Goal: Find specific page/section

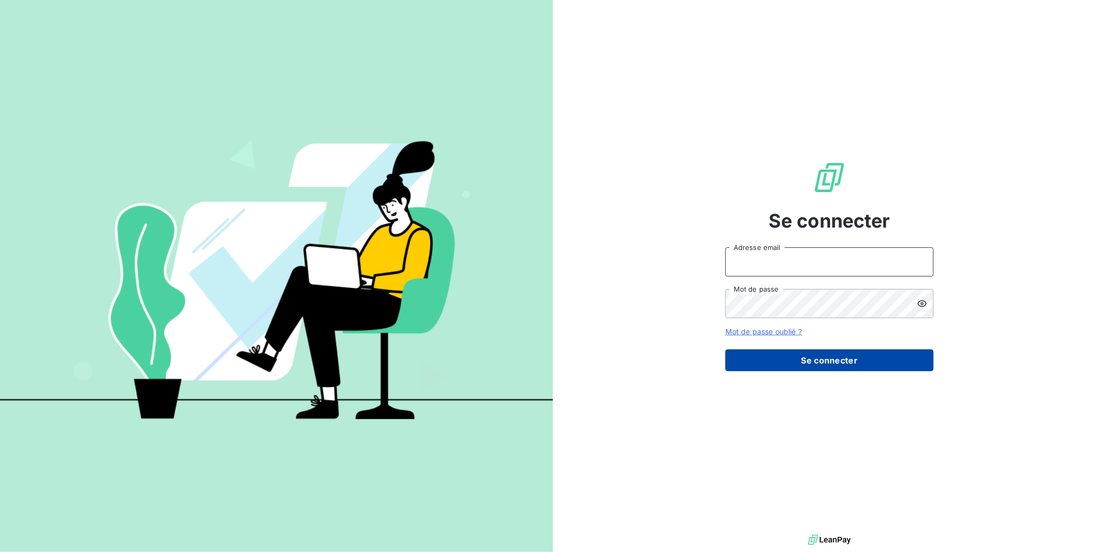
type input "[EMAIL_ADDRESS][DOMAIN_NAME]"
click at [861, 354] on button "Se connecter" at bounding box center [829, 360] width 208 height 22
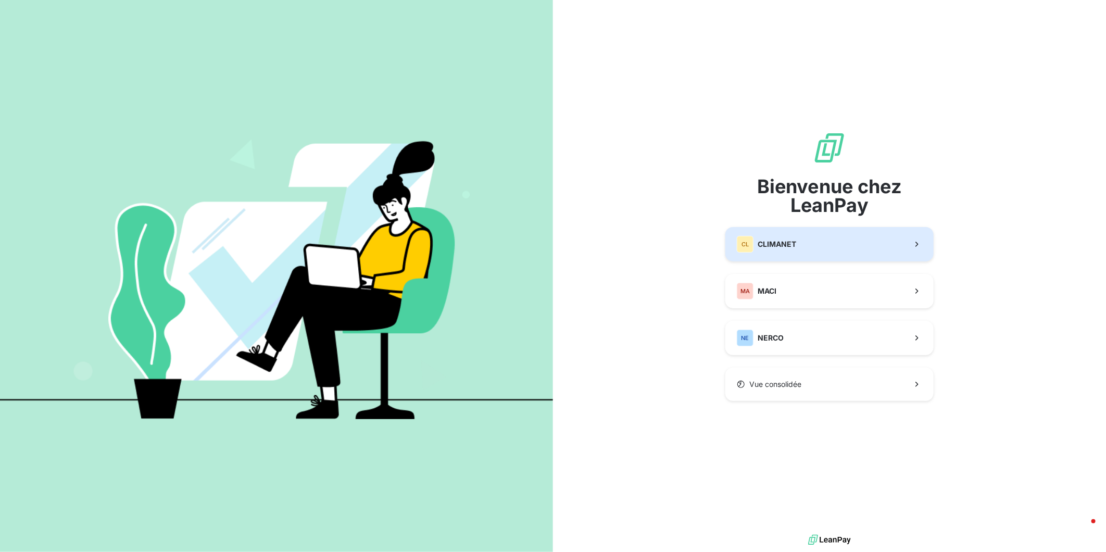
click at [816, 239] on button "CL CLIMANET" at bounding box center [829, 244] width 208 height 34
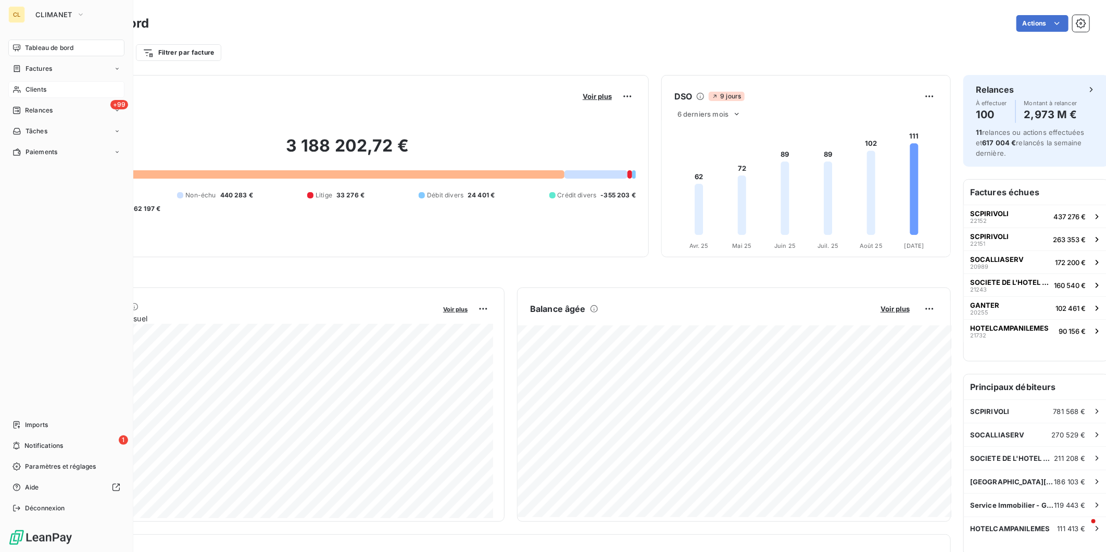
click at [29, 85] on span "Clients" at bounding box center [36, 89] width 21 height 9
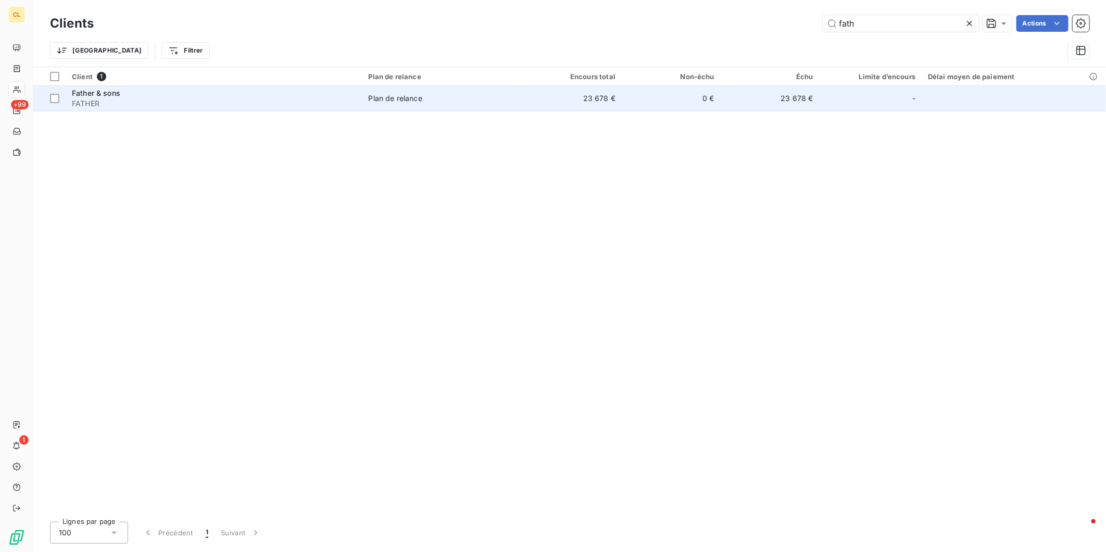
type input "fath"
click at [374, 93] on div "Plan de relance" at bounding box center [396, 98] width 54 height 10
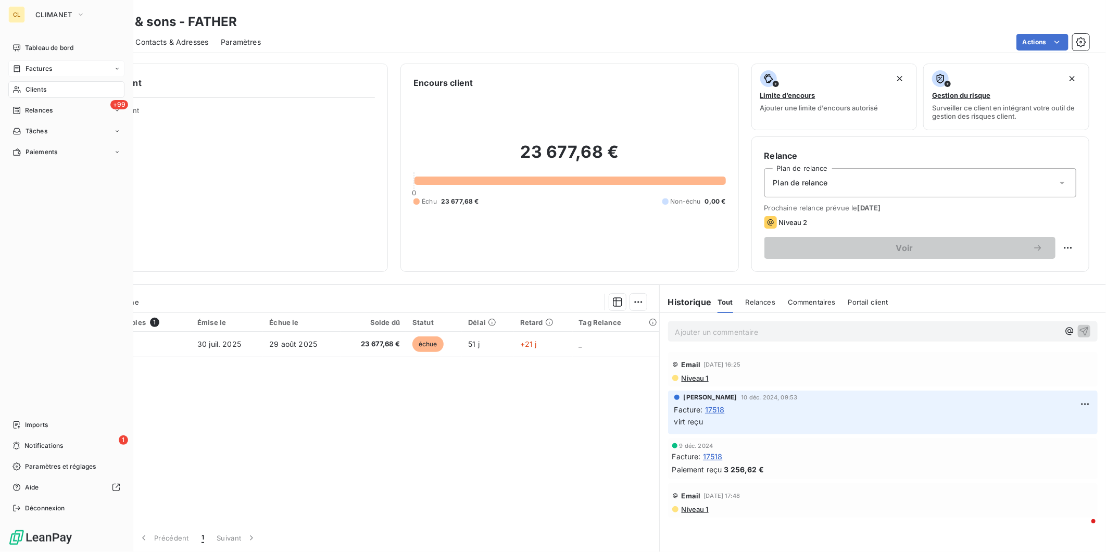
click at [18, 64] on div "Factures" at bounding box center [32, 68] width 40 height 9
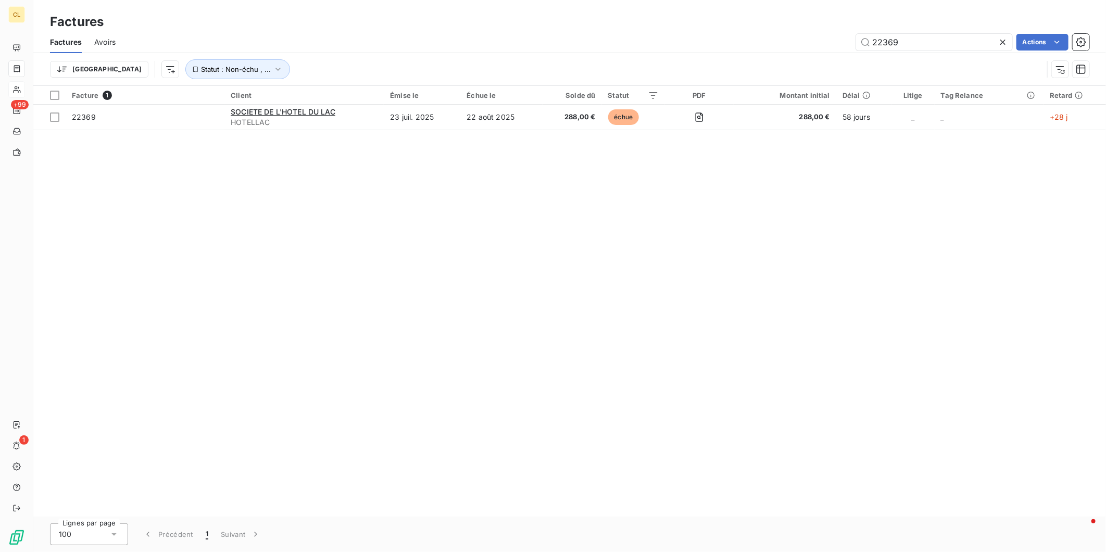
drag, startPoint x: 918, startPoint y: 31, endPoint x: 820, endPoint y: 30, distance: 97.9
click at [820, 34] on div "22369 Actions" at bounding box center [608, 42] width 961 height 17
drag, startPoint x: 920, startPoint y: 27, endPoint x: 908, endPoint y: 27, distance: 12.0
click at [908, 34] on div "22673" at bounding box center [934, 42] width 156 height 17
drag, startPoint x: 913, startPoint y: 33, endPoint x: 871, endPoint y: 34, distance: 41.7
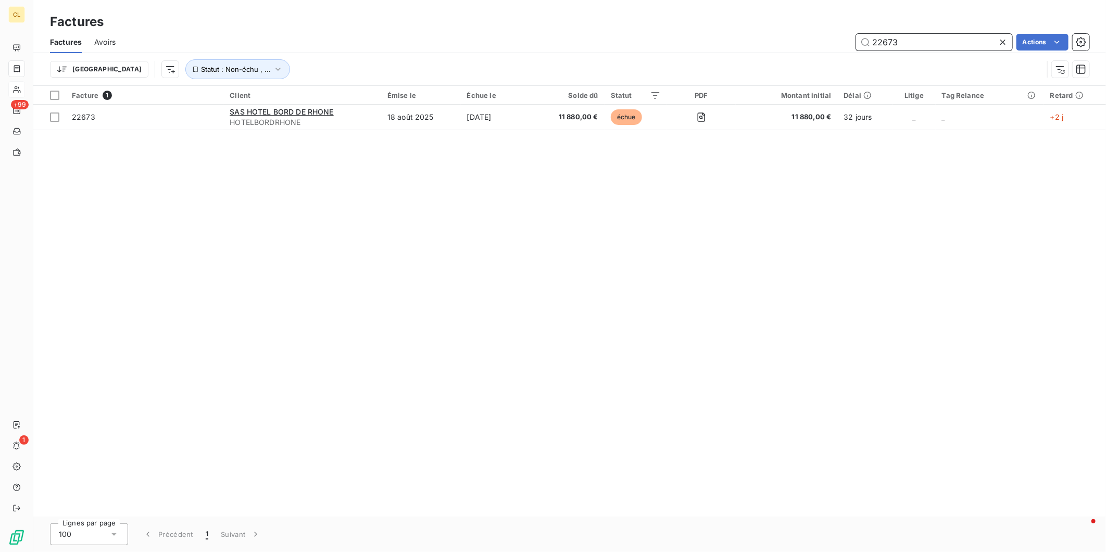
click at [871, 34] on input "22673" at bounding box center [934, 42] width 156 height 17
type input "22684"
